Goal: Task Accomplishment & Management: Manage account settings

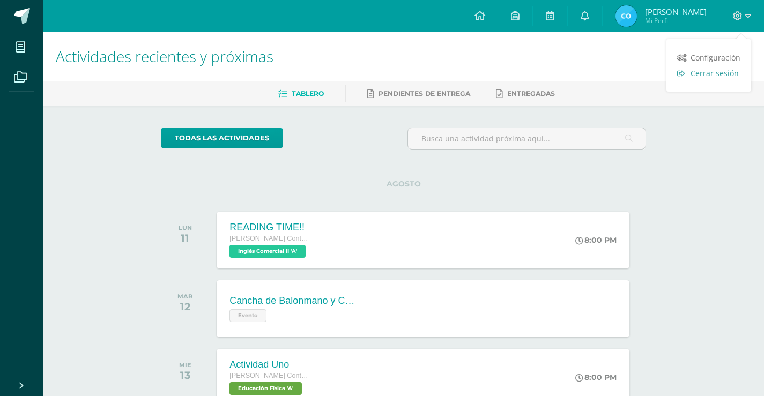
click at [712, 71] on span "Cerrar sesión" at bounding box center [715, 73] width 48 height 10
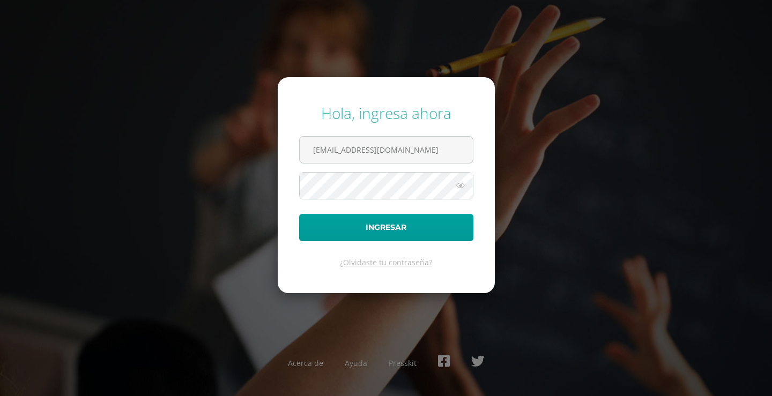
click at [454, 135] on form "Hola, ingresa ahora 380@laestrella.edu.gt Ingresar ¿Olvidaste tu contraseña?" at bounding box center [386, 185] width 217 height 216
click at [450, 145] on input "380@laestrella.edu.gt" at bounding box center [386, 150] width 173 height 26
type input "2021287@laestrella.edu.gt"
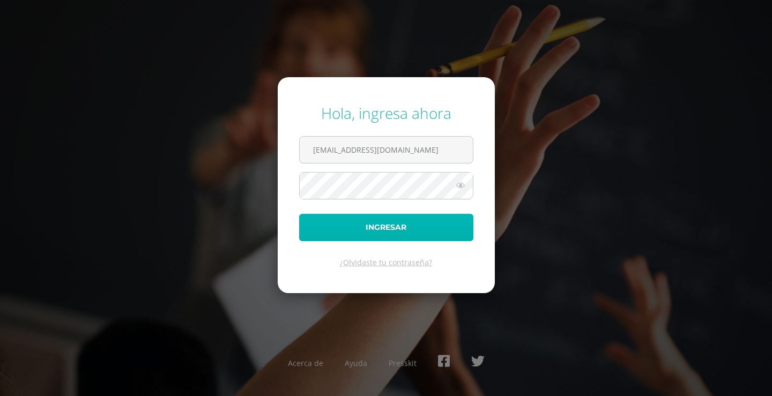
click at [395, 223] on button "Ingresar" at bounding box center [386, 227] width 174 height 27
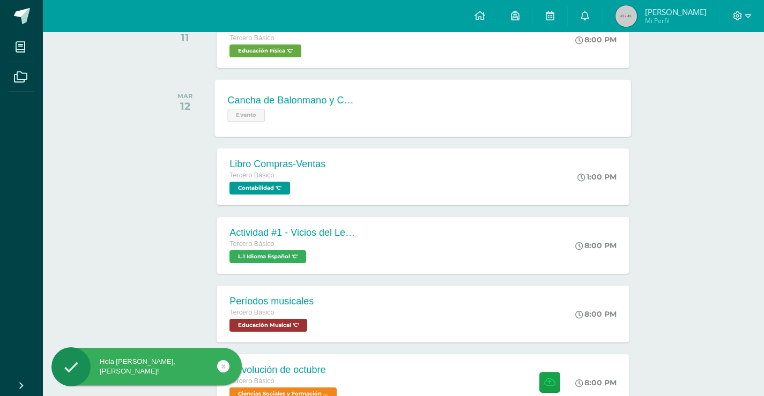
scroll to position [215, 0]
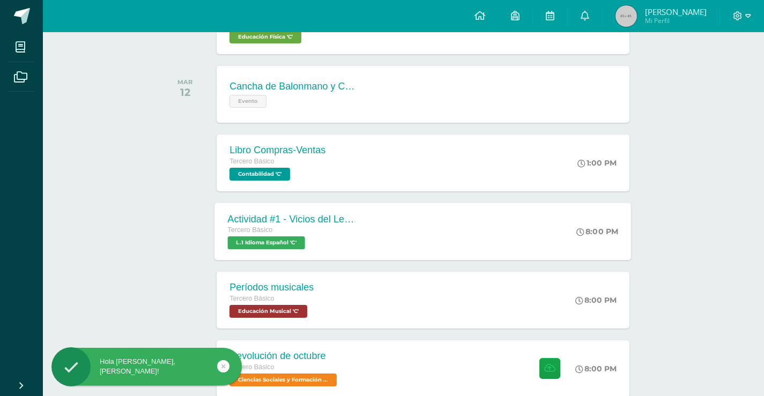
click at [363, 210] on div "Actividad #1 - Vicios del LenguaJe Tercero Básico L.1 Idioma Español 'C'" at bounding box center [293, 231] width 156 height 57
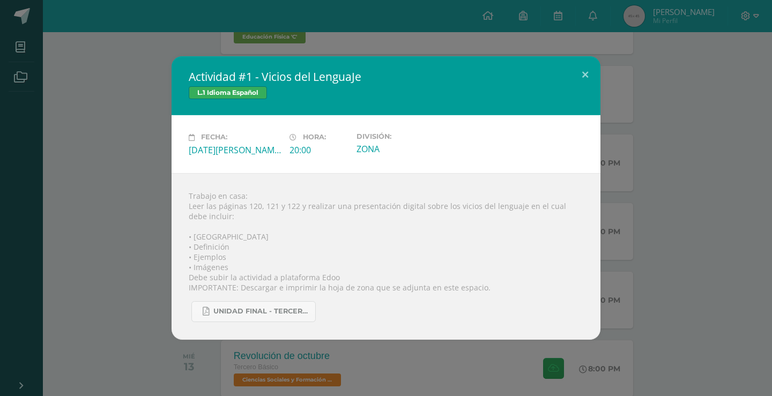
click at [127, 225] on div "Actividad #1 - Vicios del LenguaJe L.1 Idioma Español Fecha: [DATE][PERSON_NAME…" at bounding box center [386, 197] width 764 height 283
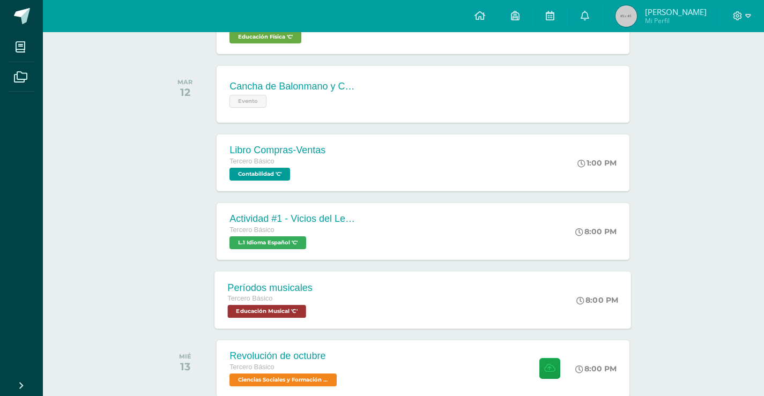
click at [296, 276] on div "Períodos musicales Tercero Básico Educación Musical 'C'" at bounding box center [270, 299] width 111 height 57
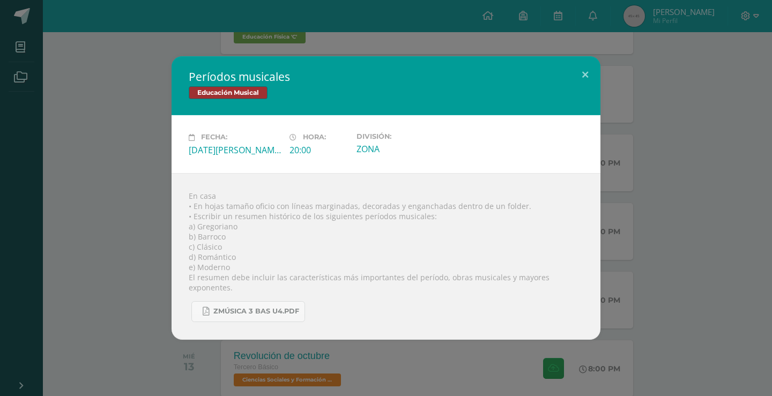
click at [94, 203] on div "Períodos musicales Educación Musical Fecha: [DATE][PERSON_NAME] Hora: 20:00 Div…" at bounding box center [386, 197] width 764 height 283
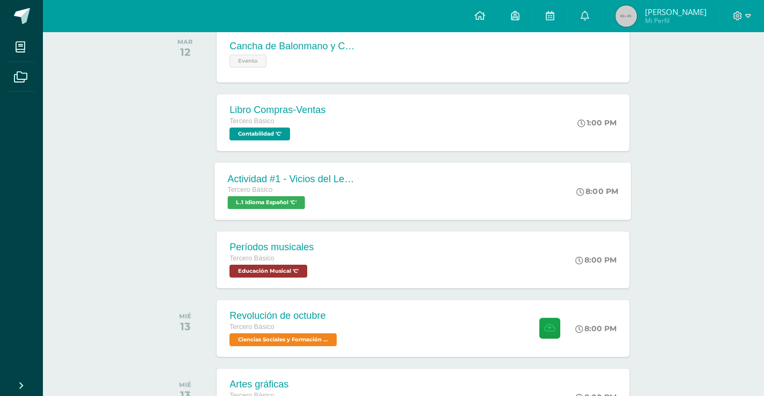
scroll to position [322, 0]
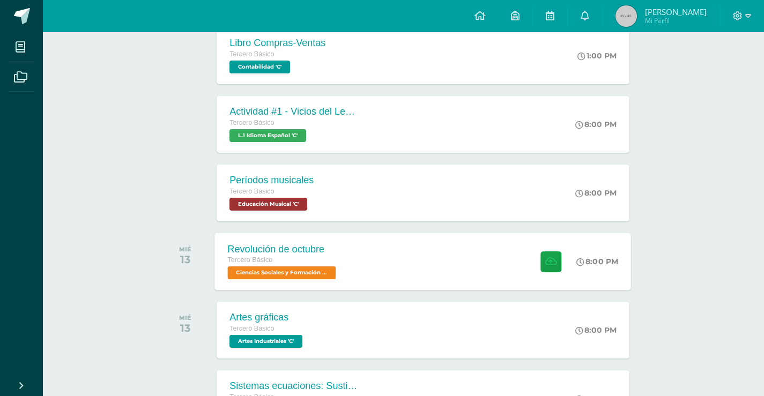
click at [331, 261] on div "Tercero Básico" at bounding box center [283, 261] width 111 height 12
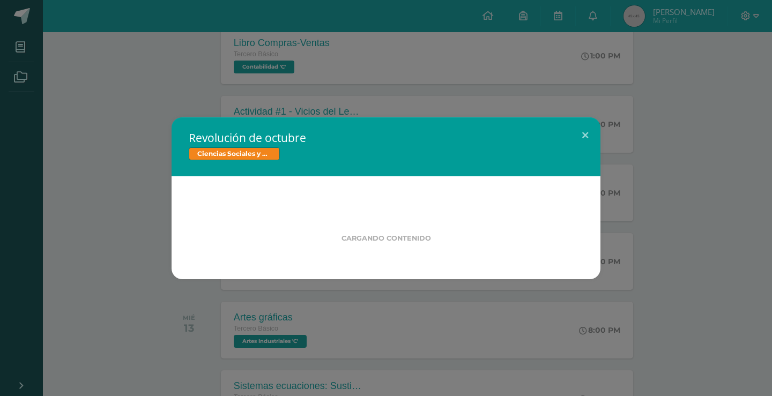
click at [135, 193] on div "Revolución de octubre Ciencias Sociales y Formación Ciudadana Cargando contenido" at bounding box center [386, 198] width 764 height 162
